Goal: Transaction & Acquisition: Subscribe to service/newsletter

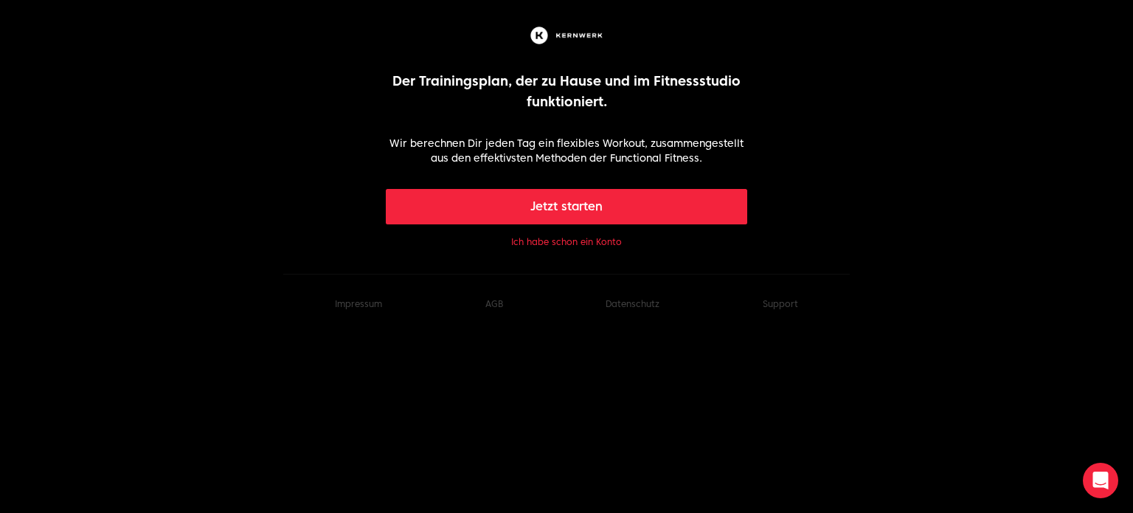
click at [566, 238] on button "Ich habe schon ein Konto" at bounding box center [566, 242] width 111 height 12
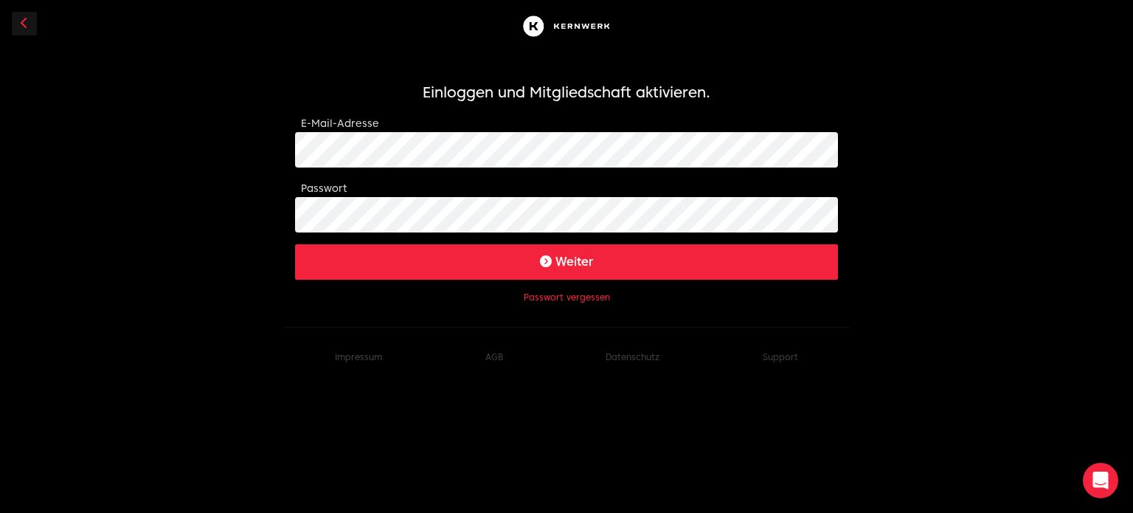
click at [488, 258] on button "Weiter" at bounding box center [566, 261] width 543 height 35
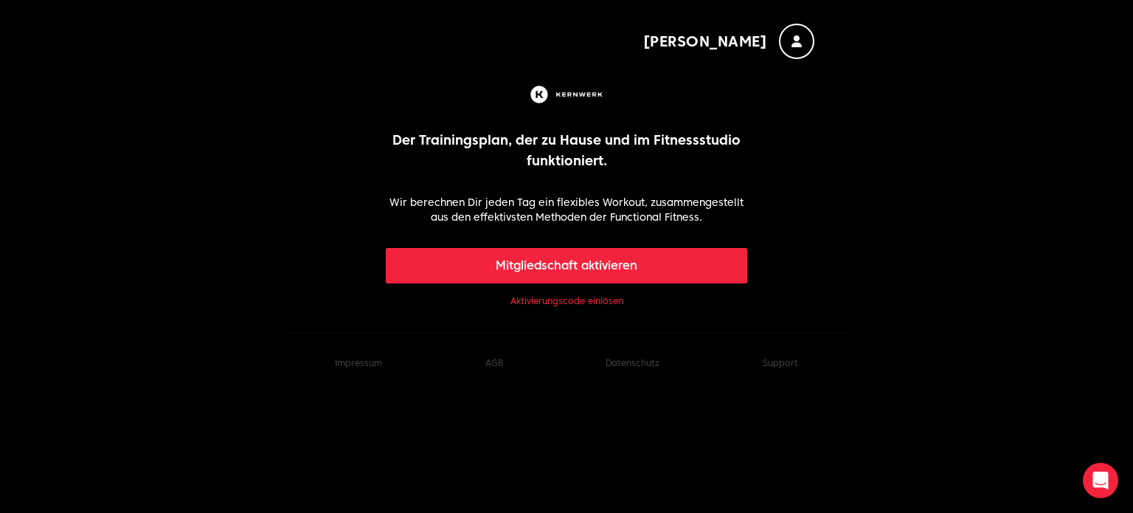
click at [575, 265] on button "Mitgliedschaft aktivieren" at bounding box center [567, 265] width 362 height 35
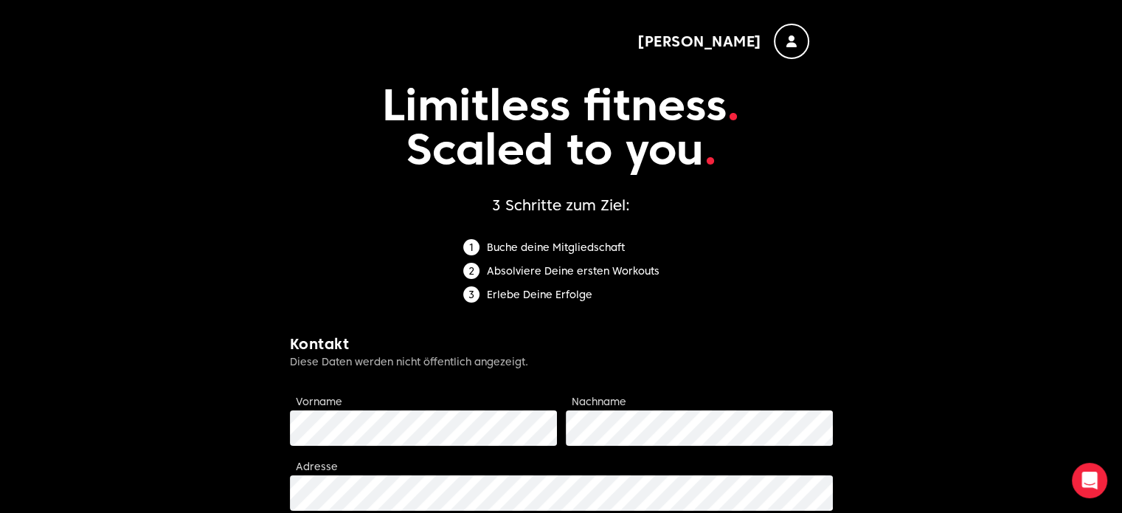
drag, startPoint x: 1120, startPoint y: 122, endPoint x: 1128, endPoint y: 143, distance: 22.6
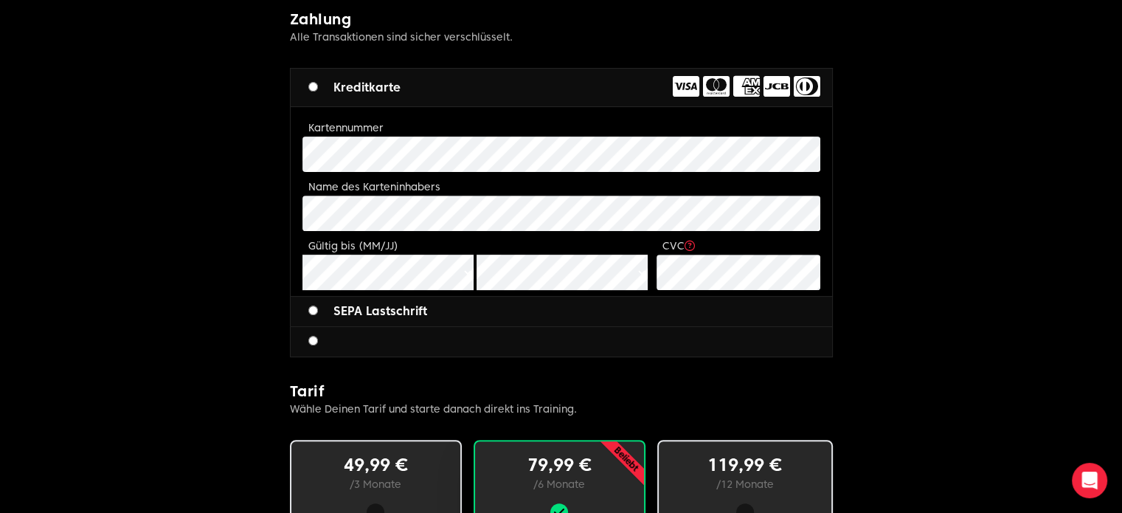
scroll to position [575, 0]
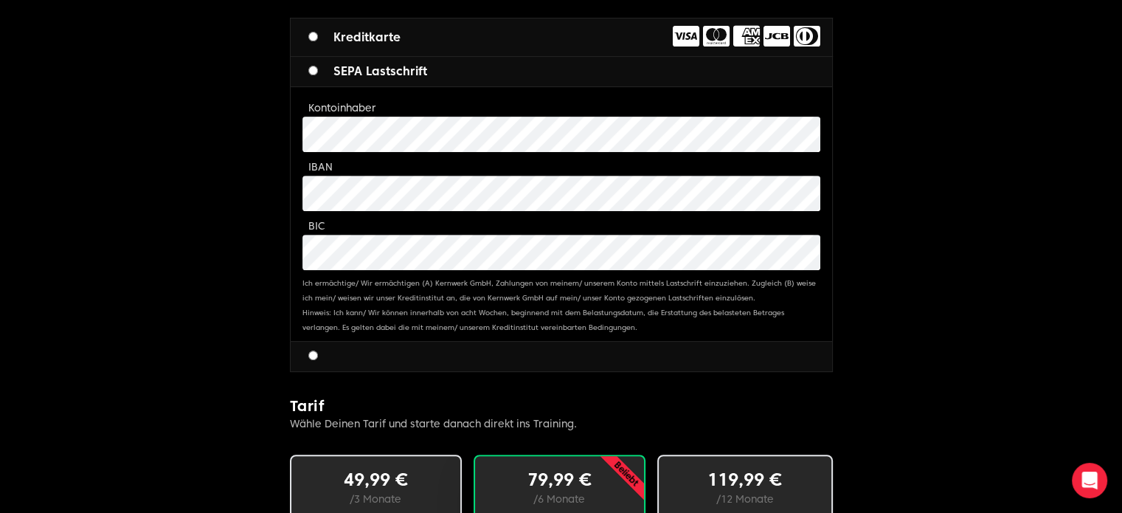
click at [310, 345] on div at bounding box center [561, 356] width 541 height 30
click at [313, 359] on label at bounding box center [318, 356] width 21 height 18
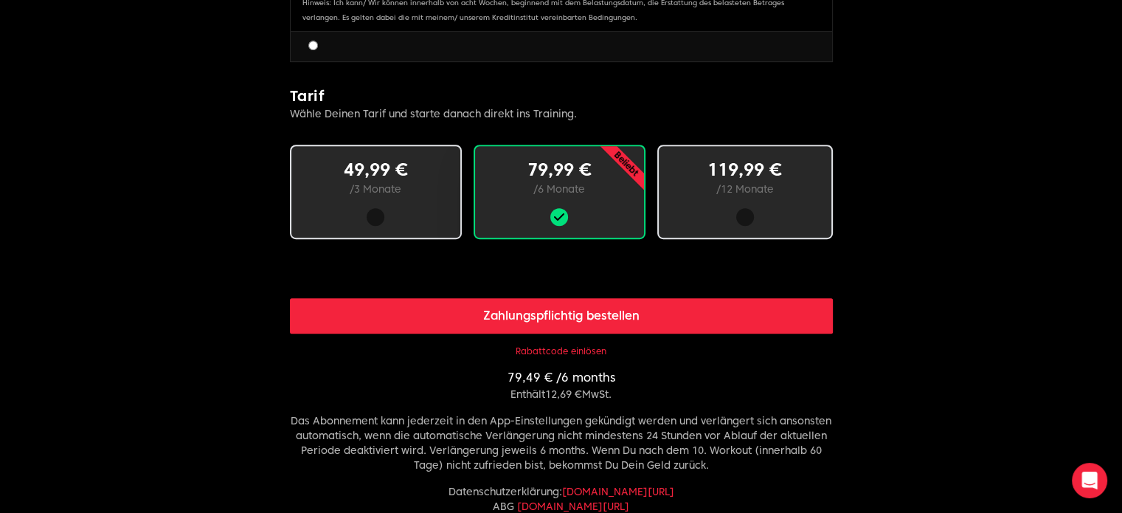
scroll to position [889, 0]
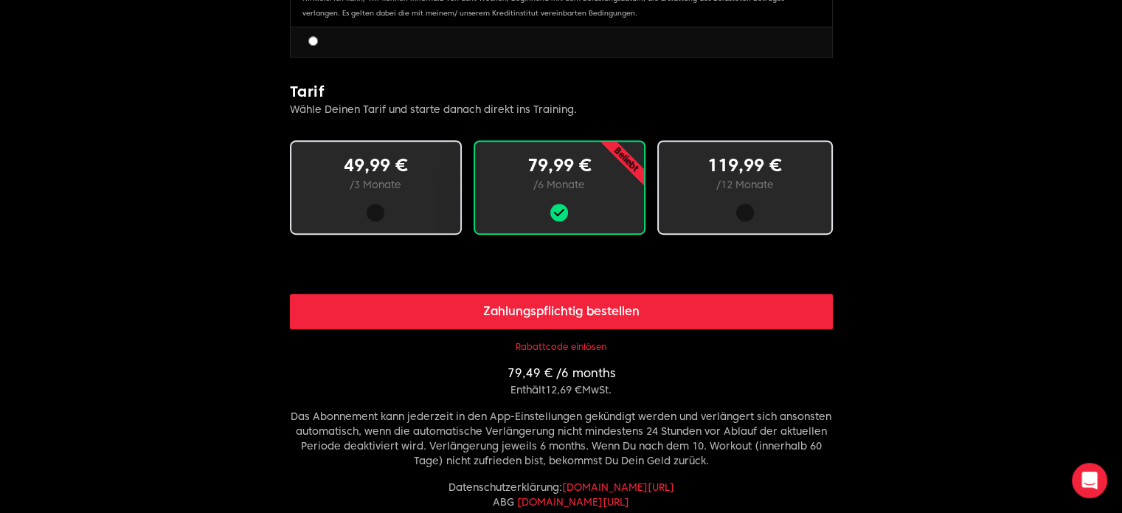
click at [764, 209] on div at bounding box center [744, 213] width 71 height 18
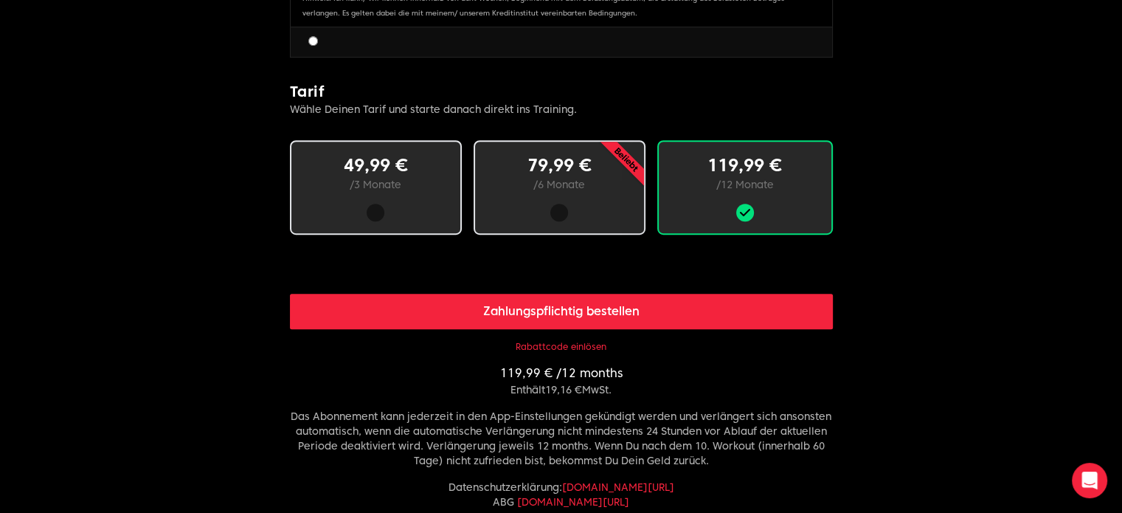
click at [588, 344] on button "Rabattcode einlösen" at bounding box center [561, 347] width 91 height 12
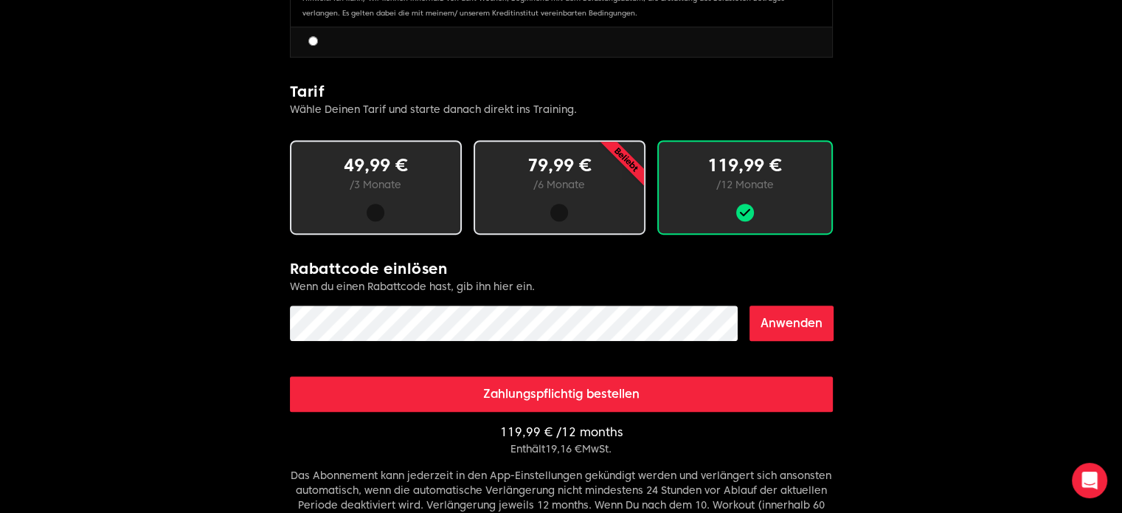
click at [565, 341] on div "Zahlungspflichtig bestellen" at bounding box center [561, 376] width 543 height 71
click at [790, 319] on button "Anwenden" at bounding box center [791, 322] width 84 height 35
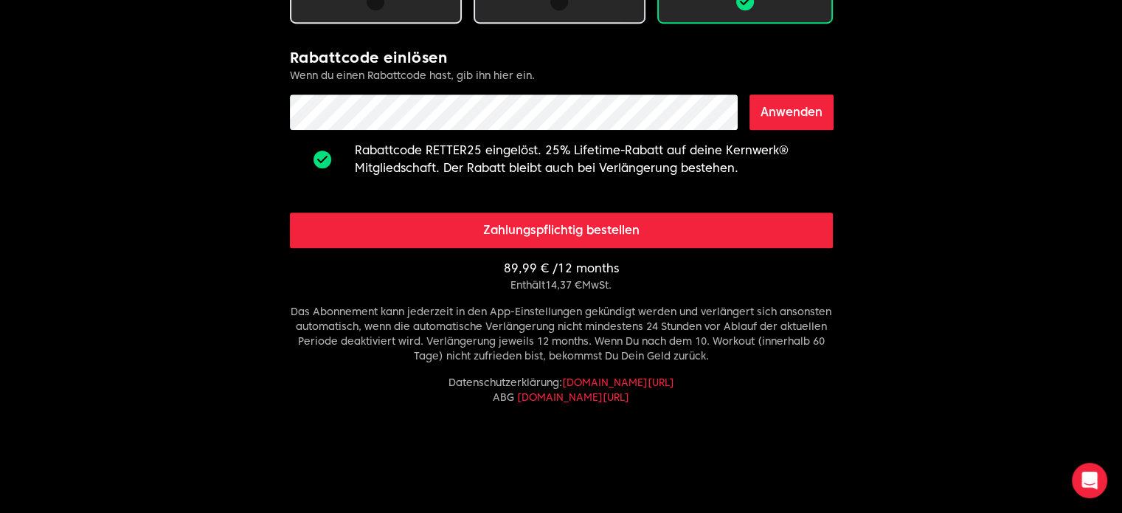
scroll to position [1102, 0]
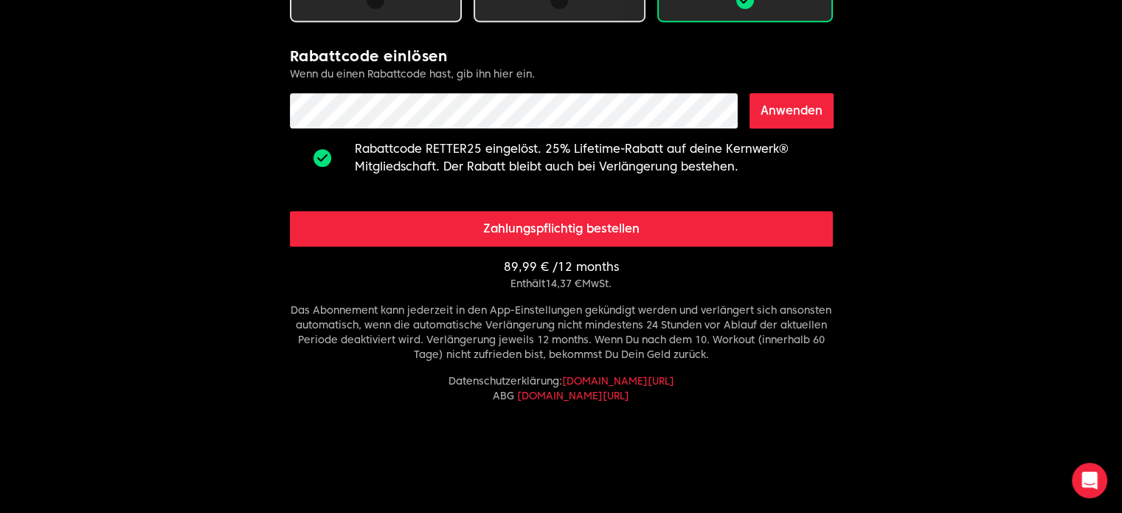
click at [580, 232] on button "Zahlungspflichtig bestellen" at bounding box center [561, 228] width 543 height 35
